Goal: Transaction & Acquisition: Purchase product/service

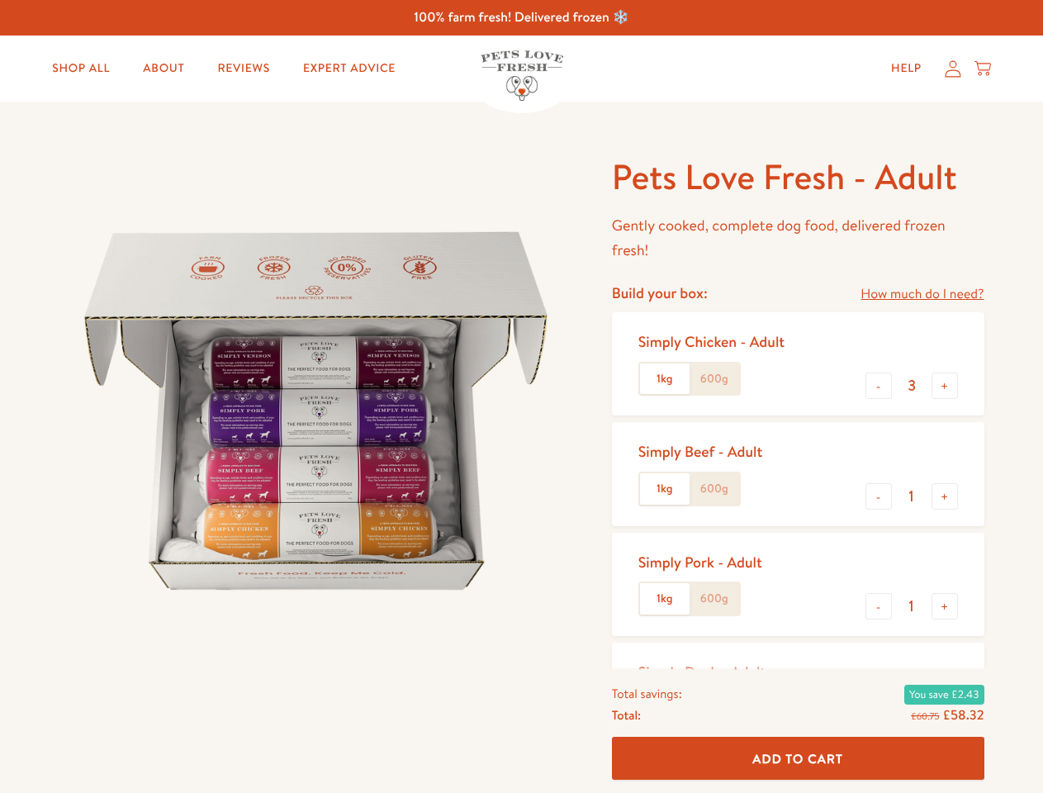
click at [521, 396] on img at bounding box center [315, 410] width 513 height 513
click at [922, 294] on link "How much do I need?" at bounding box center [921, 294] width 123 height 22
click at [0, 0] on div "Feeding guide Find out exactly how much food your dog needs Select a breed Affe…" at bounding box center [0, 0] width 0 height 0
click at [945, 386] on button "+" at bounding box center [945, 385] width 26 height 26
type input "4"
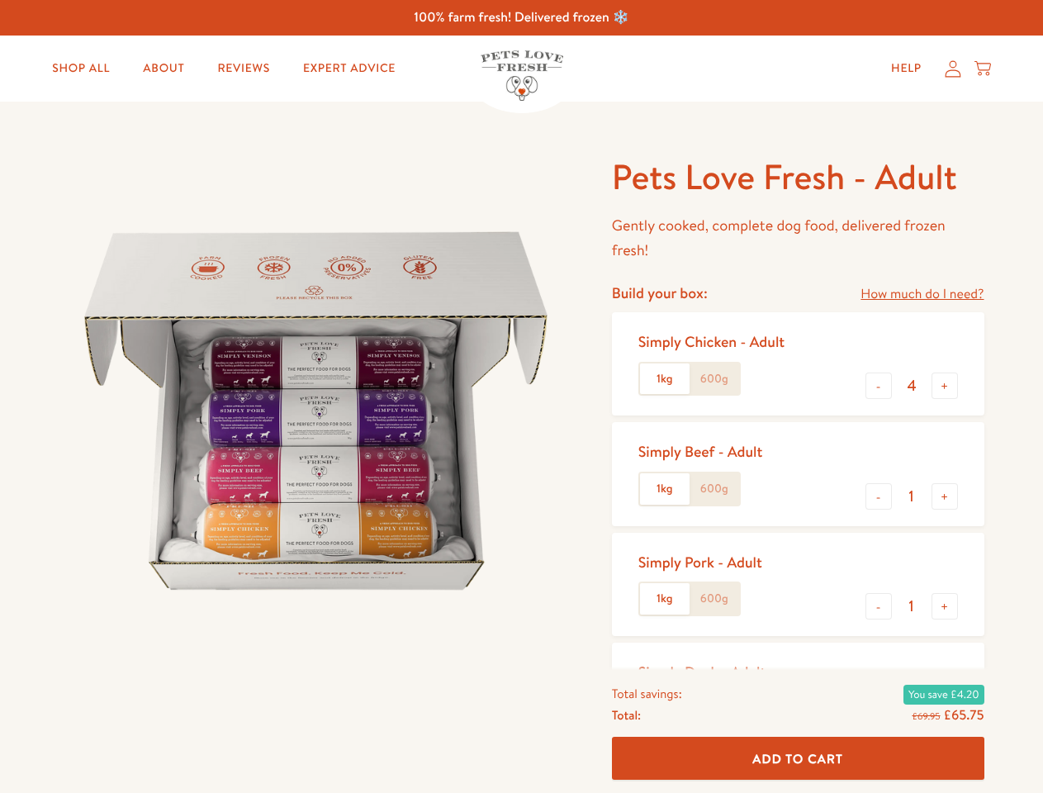
click at [879, 496] on button "-" at bounding box center [878, 496] width 26 height 26
click at [945, 496] on button "+" at bounding box center [945, 496] width 26 height 26
type input "1"
click at [879, 606] on button "-" at bounding box center [878, 606] width 26 height 26
click at [945, 606] on button "+" at bounding box center [945, 606] width 26 height 26
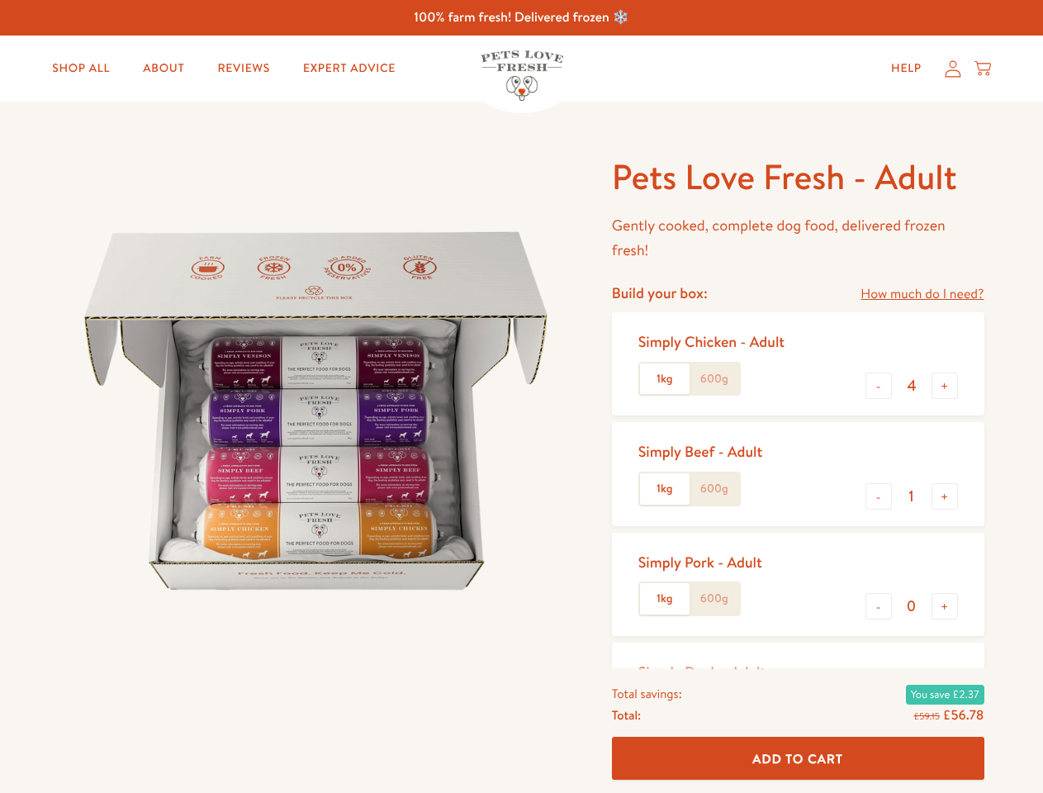
type input "1"
click at [798, 758] on span "Add To Cart" at bounding box center [797, 757] width 91 height 17
